Goal: Information Seeking & Learning: Check status

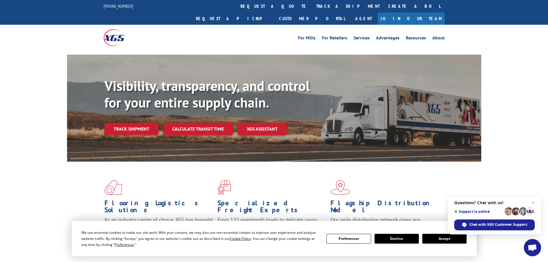
drag, startPoint x: 248, startPoint y: 8, endPoint x: 233, endPoint y: 30, distance: 26.6
click at [312, 8] on link "track a shipment" at bounding box center [348, 6] width 72 height 12
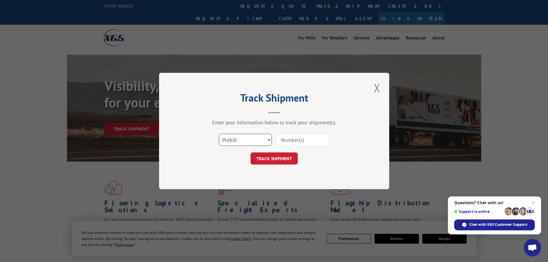
click at [230, 140] on select "Select category... Probill BOL PO" at bounding box center [245, 140] width 53 height 12
select select "po"
click at [219, 134] on select "Select category... Probill BOL PO" at bounding box center [245, 140] width 53 height 12
click at [286, 142] on input at bounding box center [302, 140] width 53 height 12
paste input "04509884"
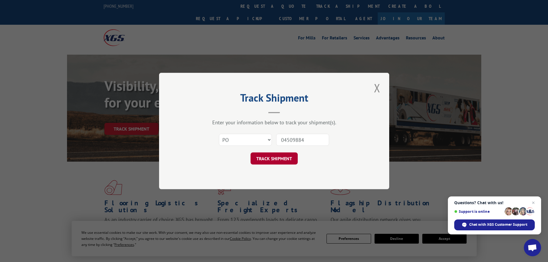
type input "04509884"
click at [289, 159] on button "TRACK SHIPMENT" at bounding box center [274, 159] width 47 height 12
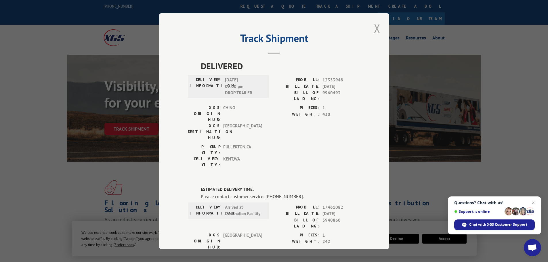
click at [377, 31] on button "Close modal" at bounding box center [378, 28] width 10 height 16
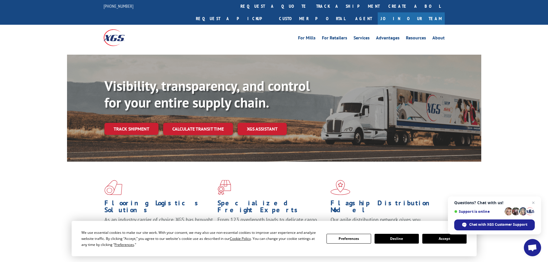
drag, startPoint x: 242, startPoint y: 8, endPoint x: 244, endPoint y: 13, distance: 5.6
click at [312, 8] on link "track a shipment" at bounding box center [348, 6] width 72 height 12
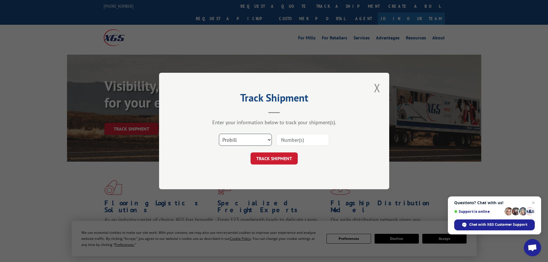
click at [236, 141] on select "Select category... Probill BOL PO" at bounding box center [245, 140] width 53 height 12
select select "po"
click at [219, 134] on select "Select category... Probill BOL PO" at bounding box center [245, 140] width 53 height 12
click at [285, 143] on input at bounding box center [302, 140] width 53 height 12
paste input "03525193"
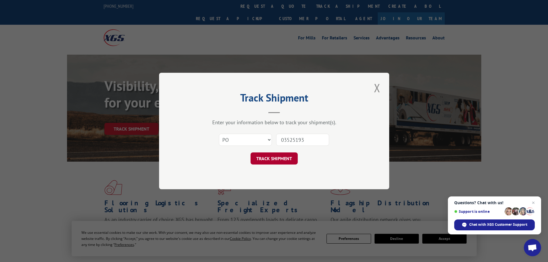
type input "03525193"
click at [290, 160] on button "TRACK SHIPMENT" at bounding box center [274, 159] width 47 height 12
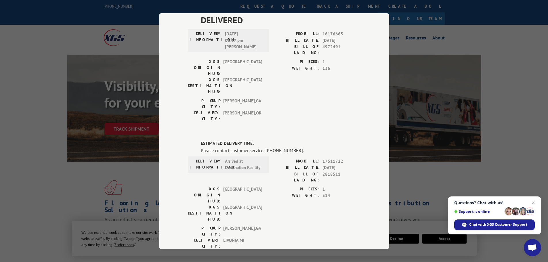
scroll to position [141, 0]
